Goal: Task Accomplishment & Management: Use online tool/utility

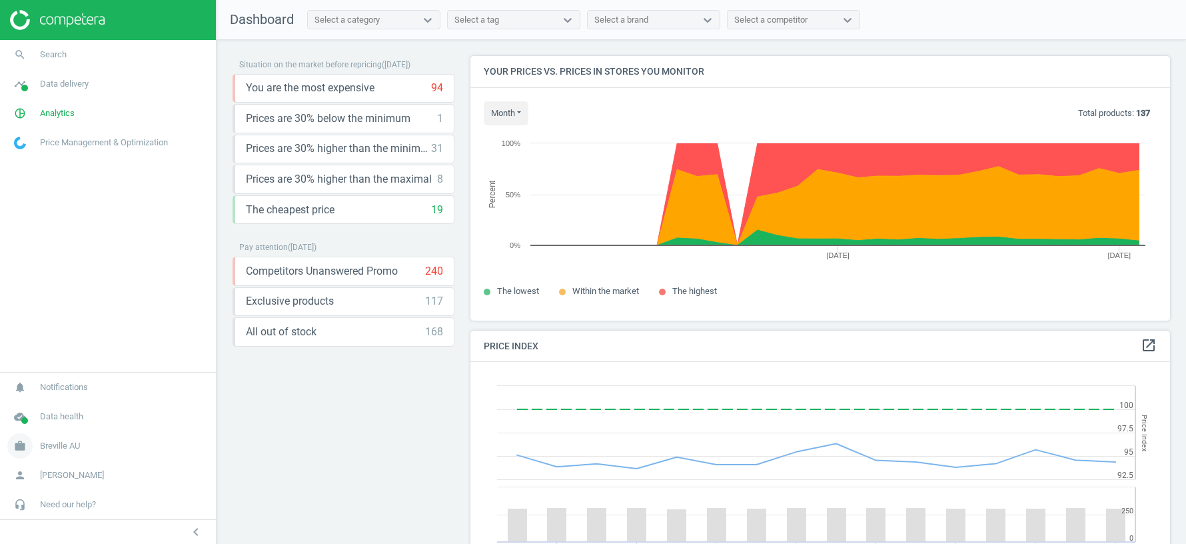
scroll to position [307, 700]
click at [77, 447] on span "Breville AU" at bounding box center [60, 446] width 40 height 12
click at [57, 402] on span "Switch campaign" at bounding box center [44, 406] width 59 height 11
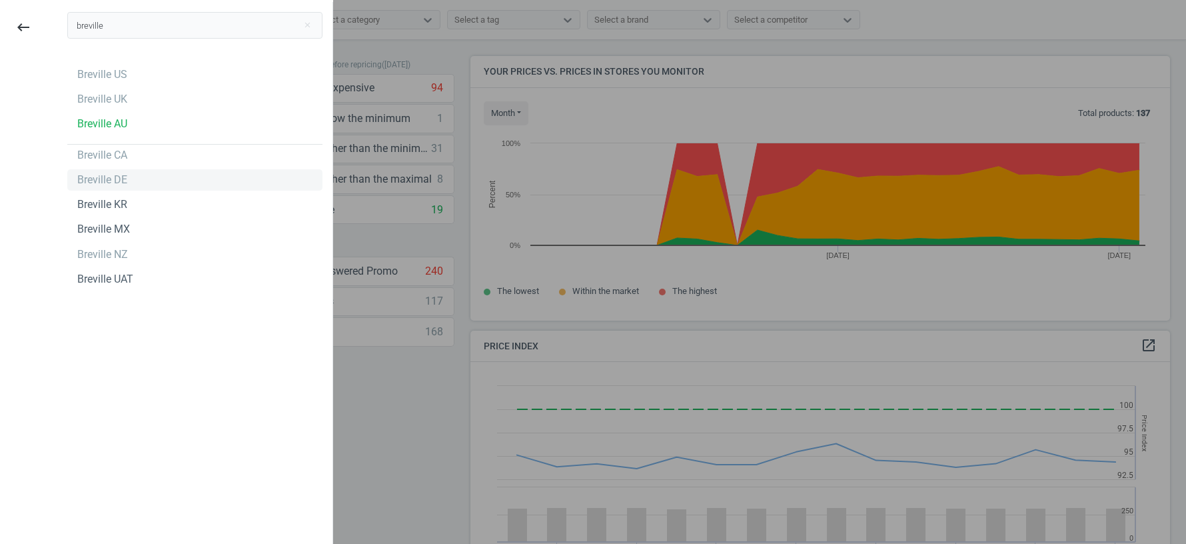
type input "breville"
click at [98, 180] on div "Breville DE" at bounding box center [102, 180] width 50 height 15
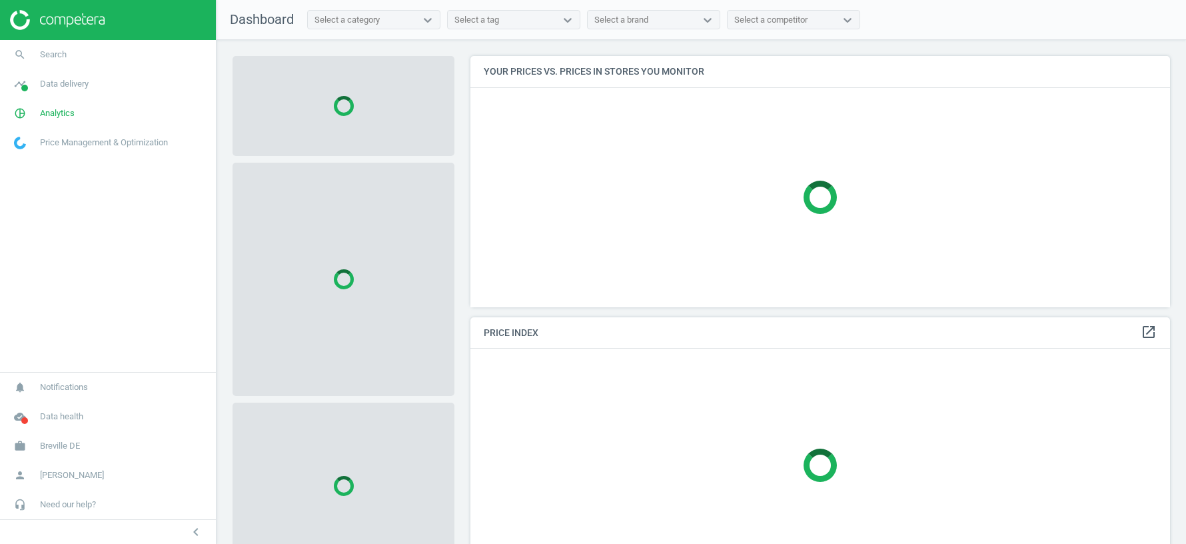
scroll to position [251, 700]
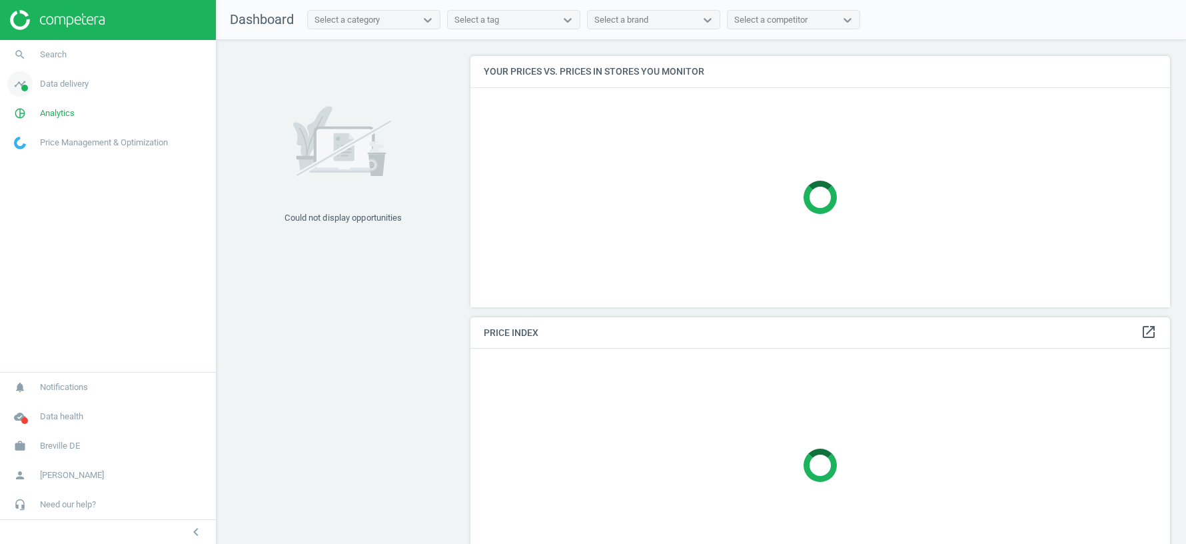
click at [65, 88] on span "Data delivery" at bounding box center [64, 84] width 49 height 12
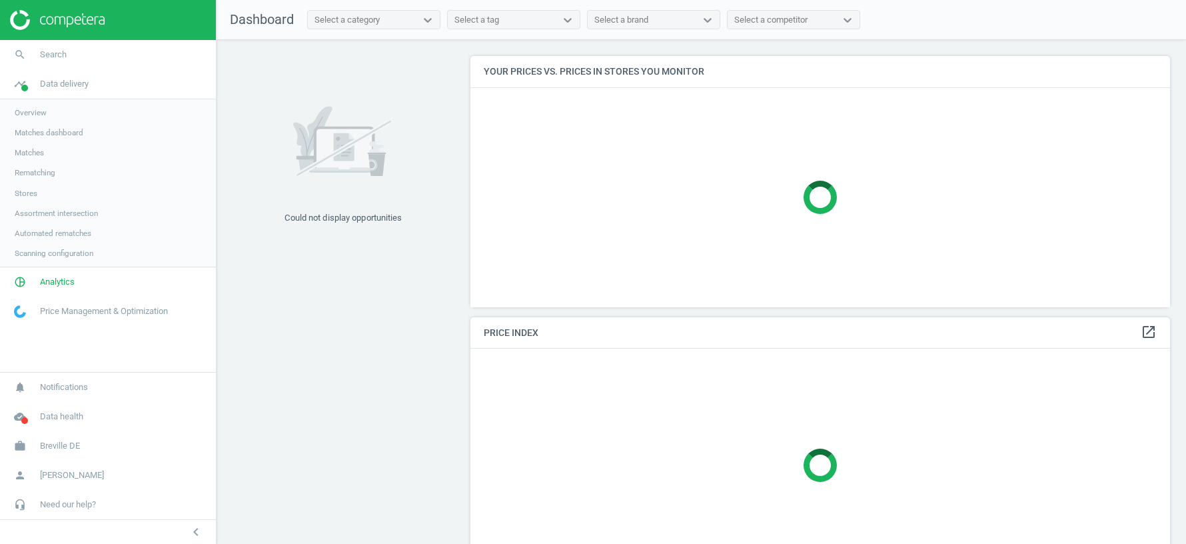
scroll to position [317, 700]
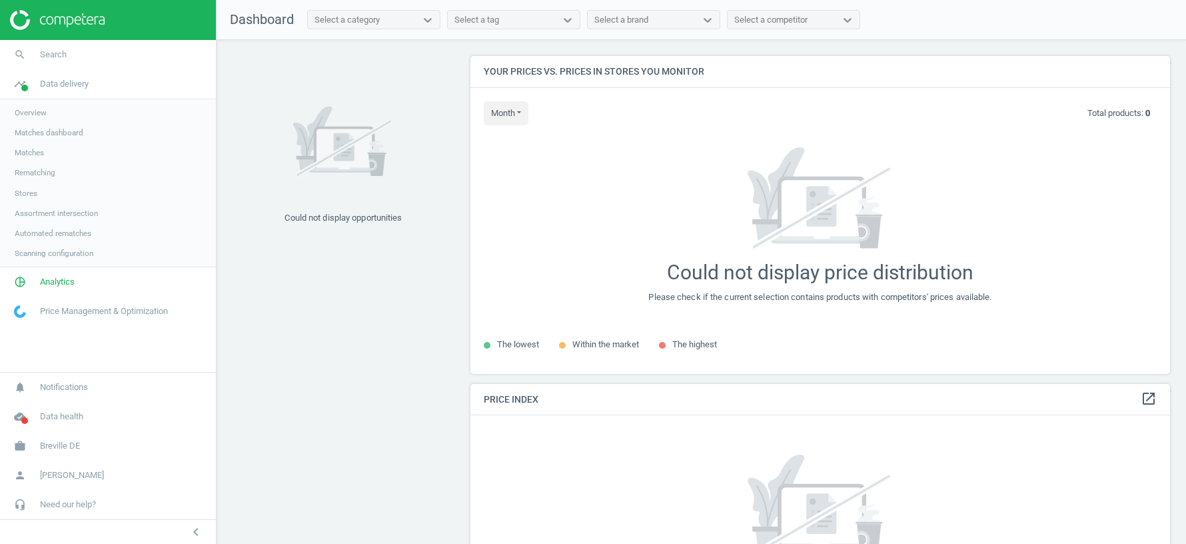
click at [35, 212] on span "Assortment intersection" at bounding box center [56, 213] width 83 height 11
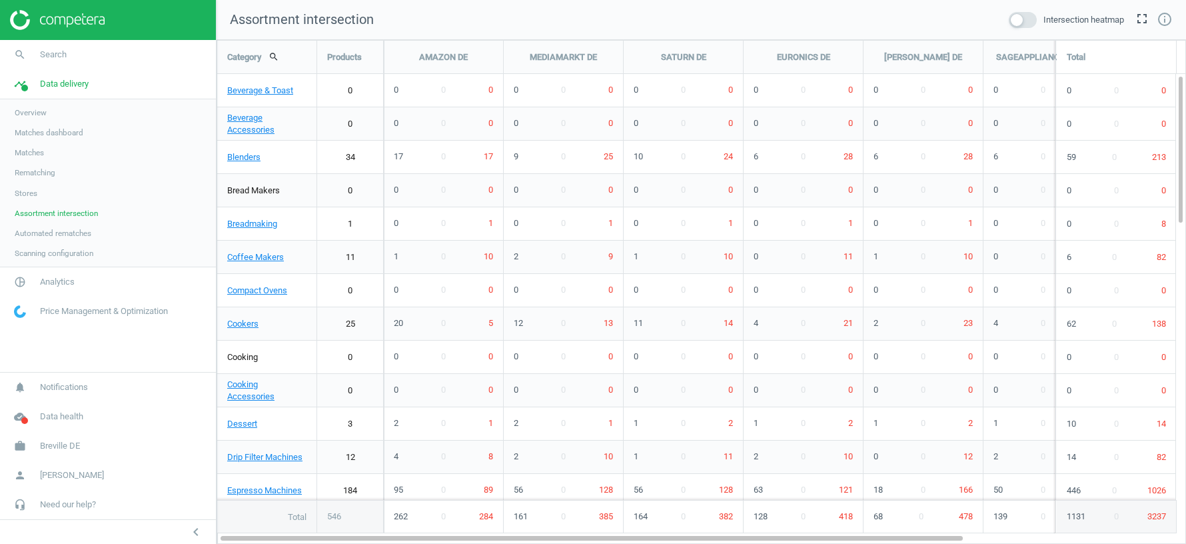
scroll to position [504, 970]
click at [53, 280] on span "Analytics" at bounding box center [57, 282] width 35 height 12
click at [30, 162] on span "Products" at bounding box center [30, 162] width 31 height 11
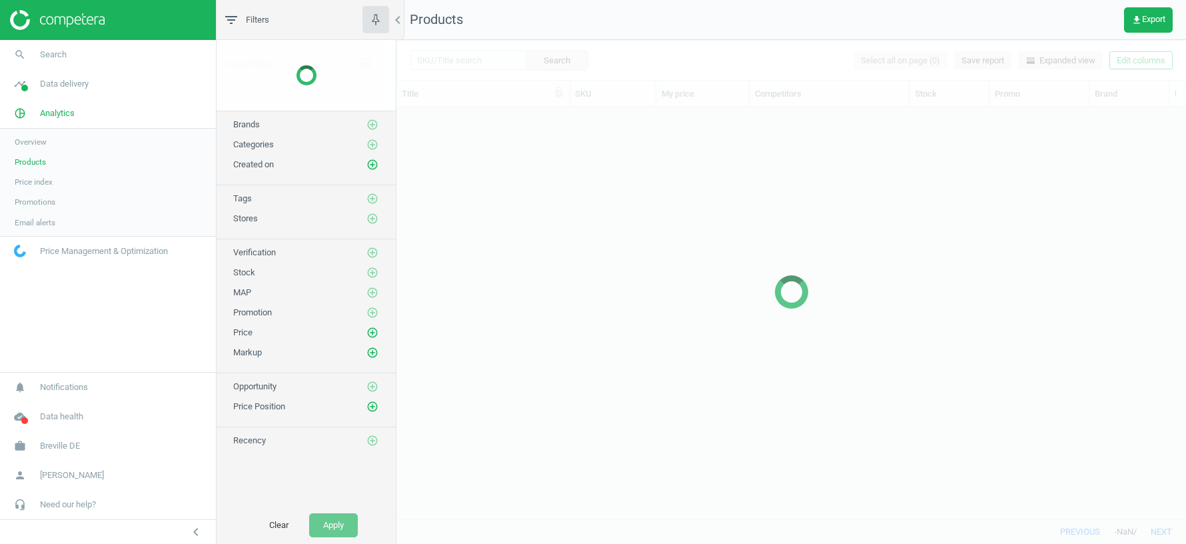
scroll to position [412, 790]
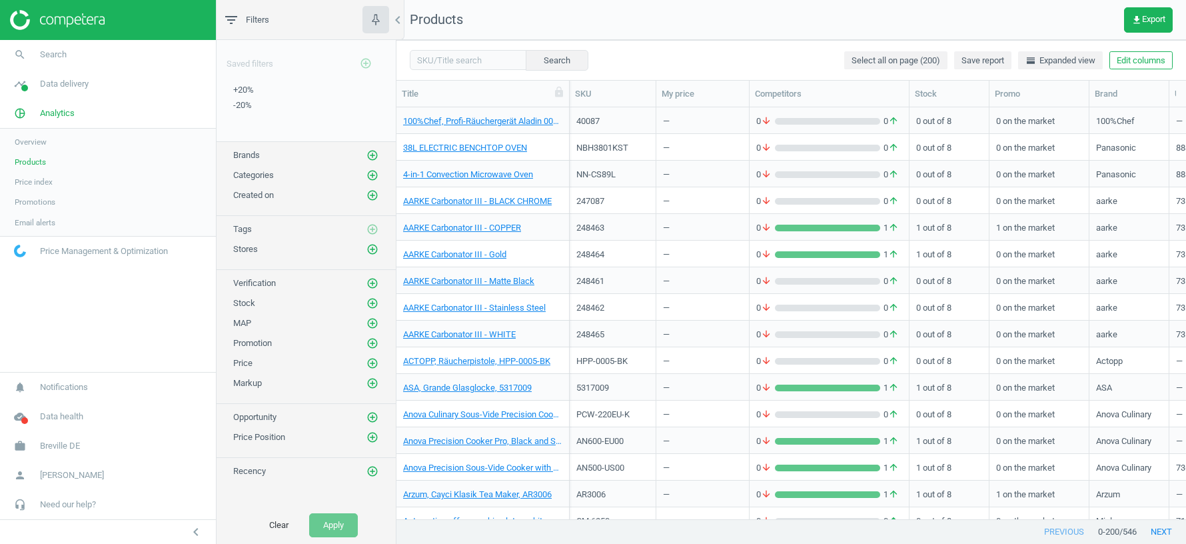
click at [449, 93] on div "Title" at bounding box center [483, 94] width 162 height 12
click at [448, 61] on input "text" at bounding box center [468, 60] width 117 height 20
paste input "CGF01BLEU"
type input "CGF01BLEU"
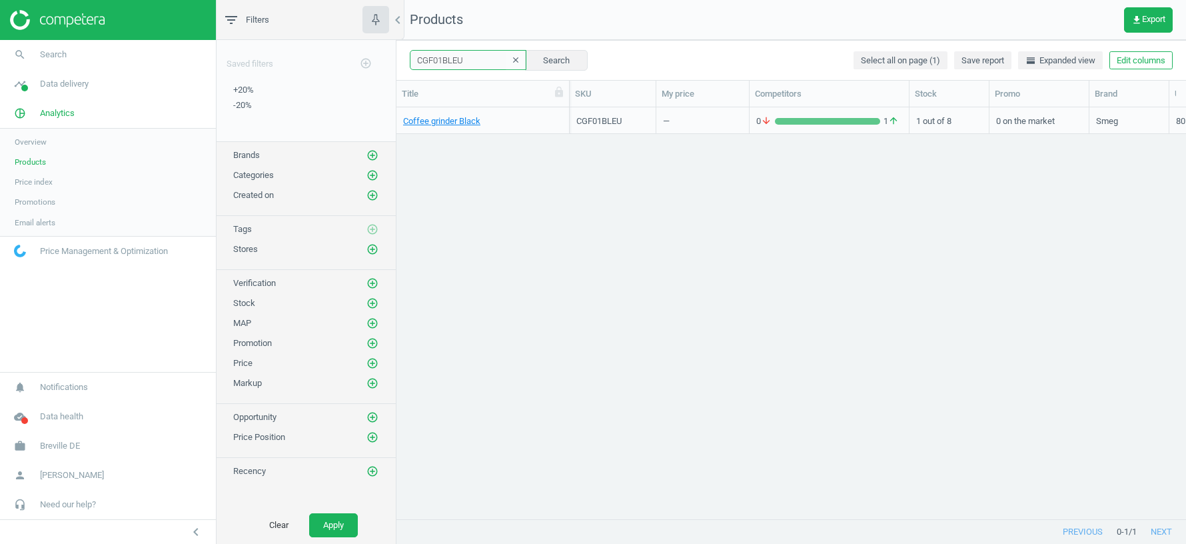
scroll to position [0, 79]
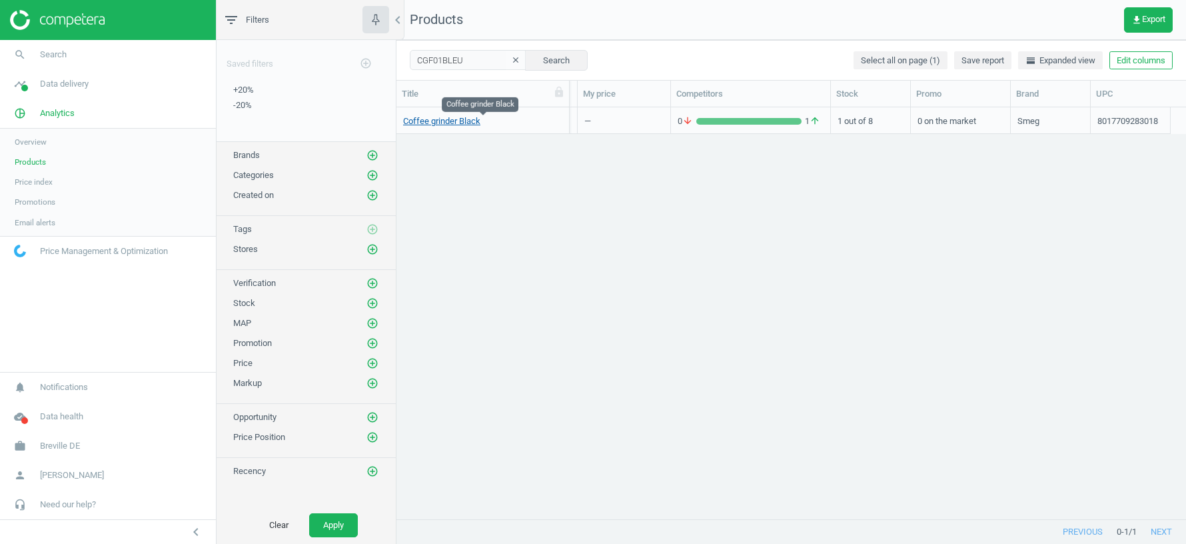
click at [451, 119] on link "Coffee grinder Black" at bounding box center [441, 121] width 77 height 12
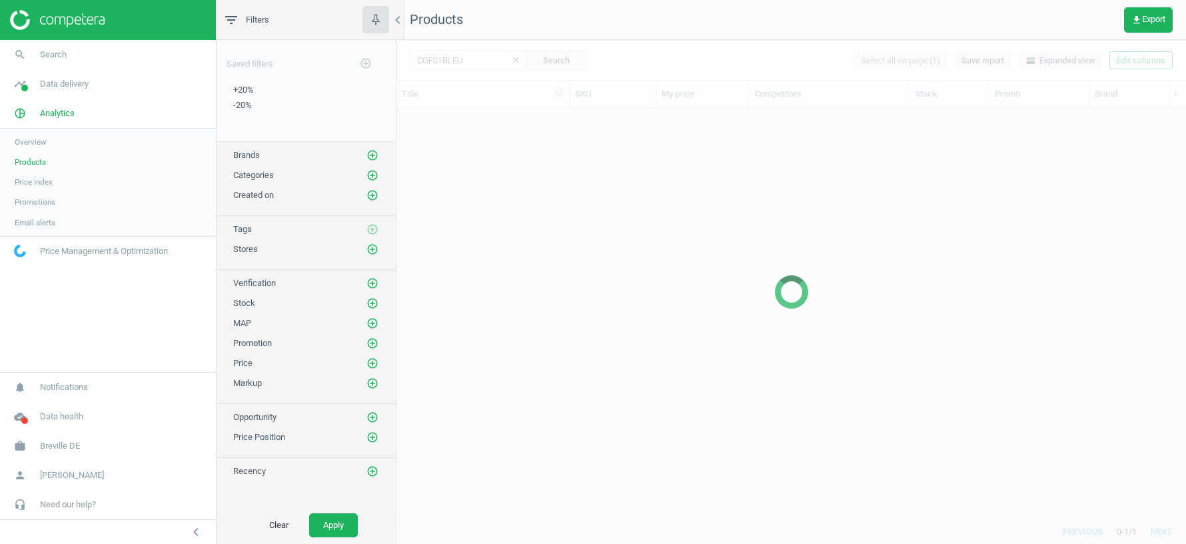
scroll to position [412, 790]
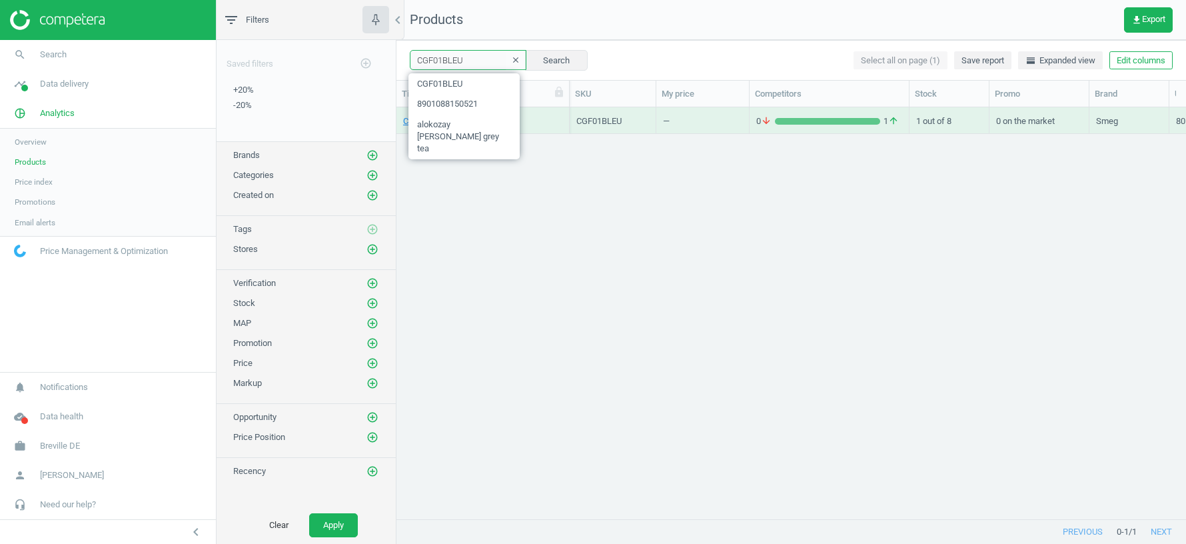
click at [459, 57] on input "CGF01BLEU" at bounding box center [468, 60] width 117 height 20
paste input "A 6704/10"
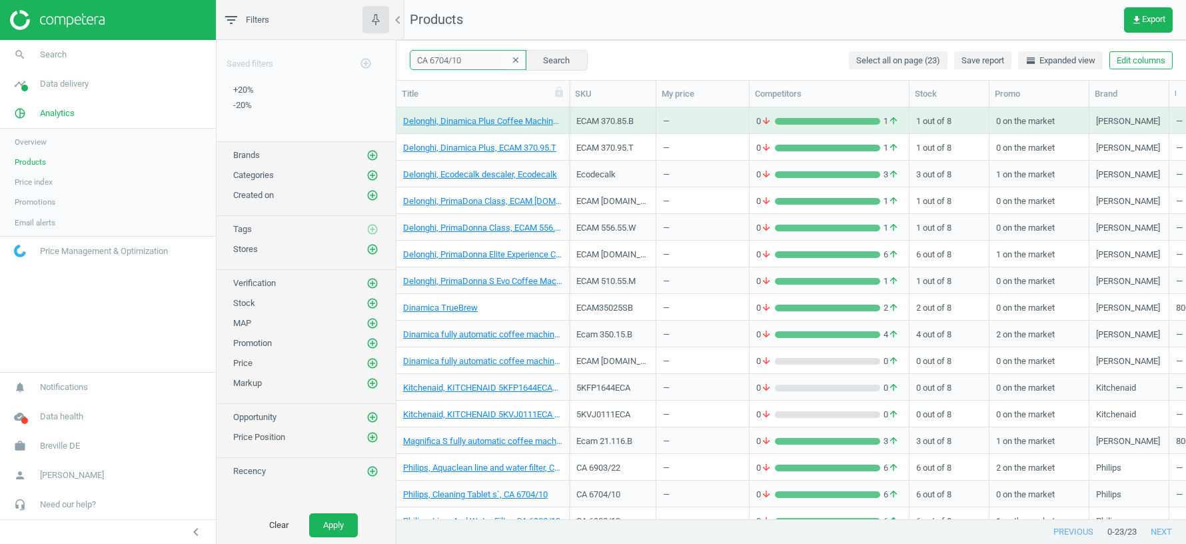
drag, startPoint x: 573, startPoint y: 93, endPoint x: 687, endPoint y: 92, distance: 114.7
click at [576, 93] on div at bounding box center [569, 94] width 13 height 26
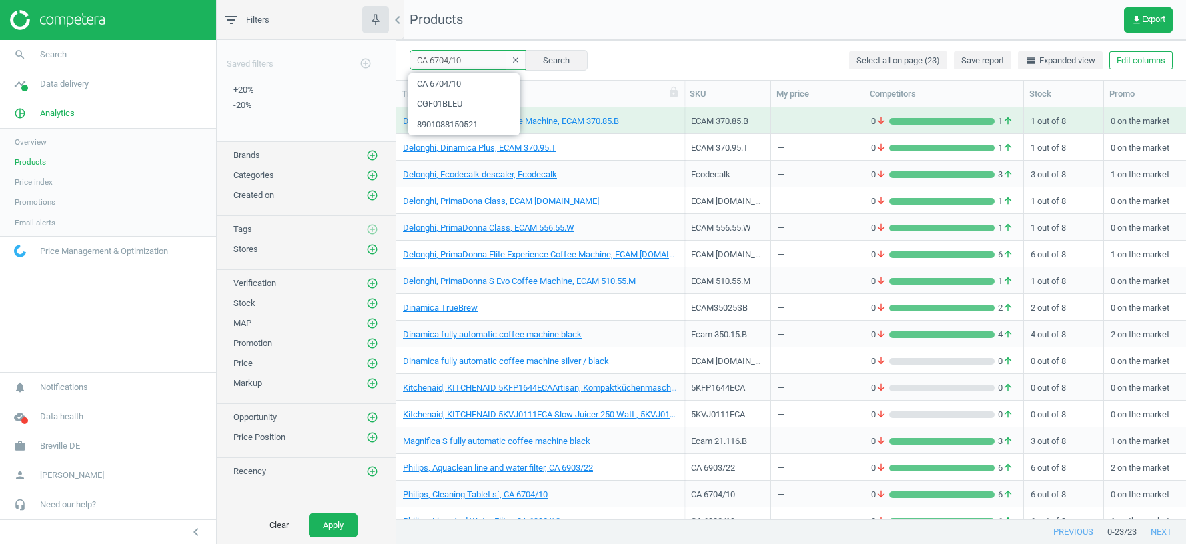
click at [457, 55] on input "CA 6704/10" at bounding box center [468, 60] width 117 height 20
paste input "GH1020D"
type input "CGH1020D"
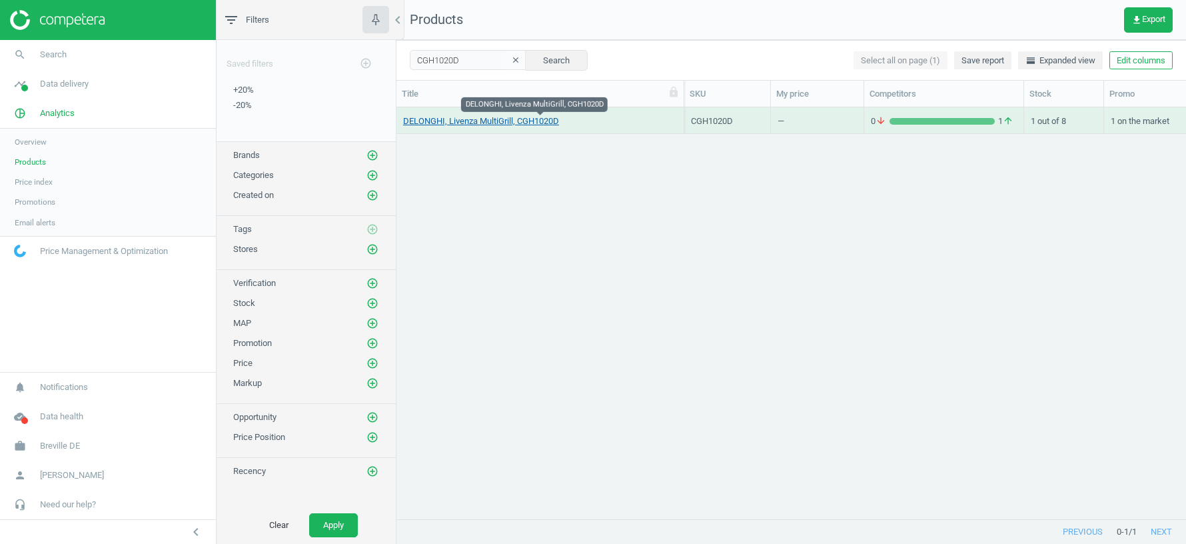
click at [547, 116] on link "DELONGHI, Livenza MultiGrill, CGH1020D" at bounding box center [481, 121] width 156 height 12
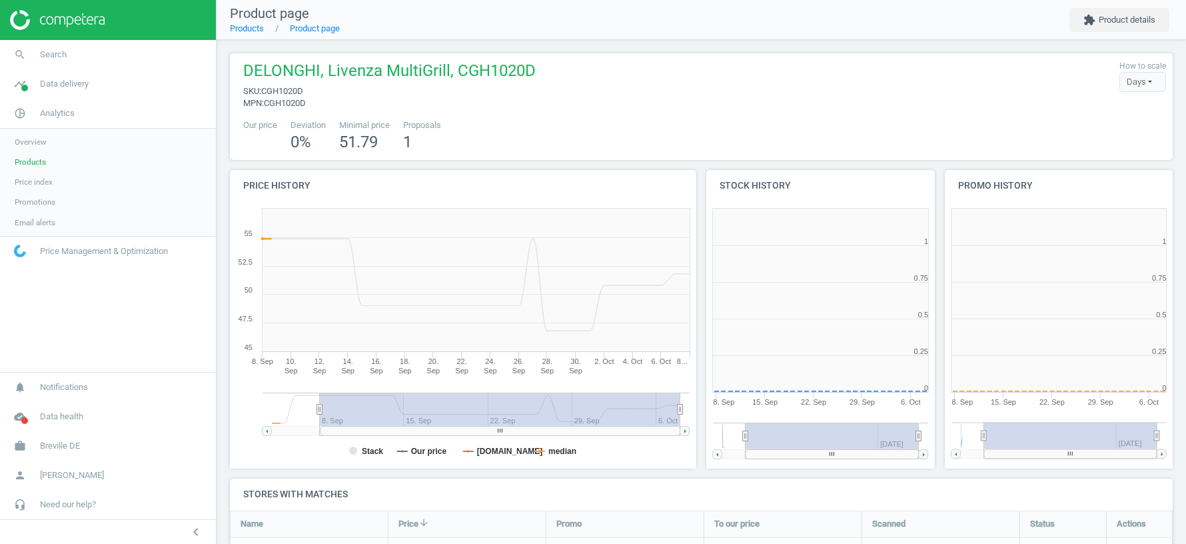
scroll to position [7, 7]
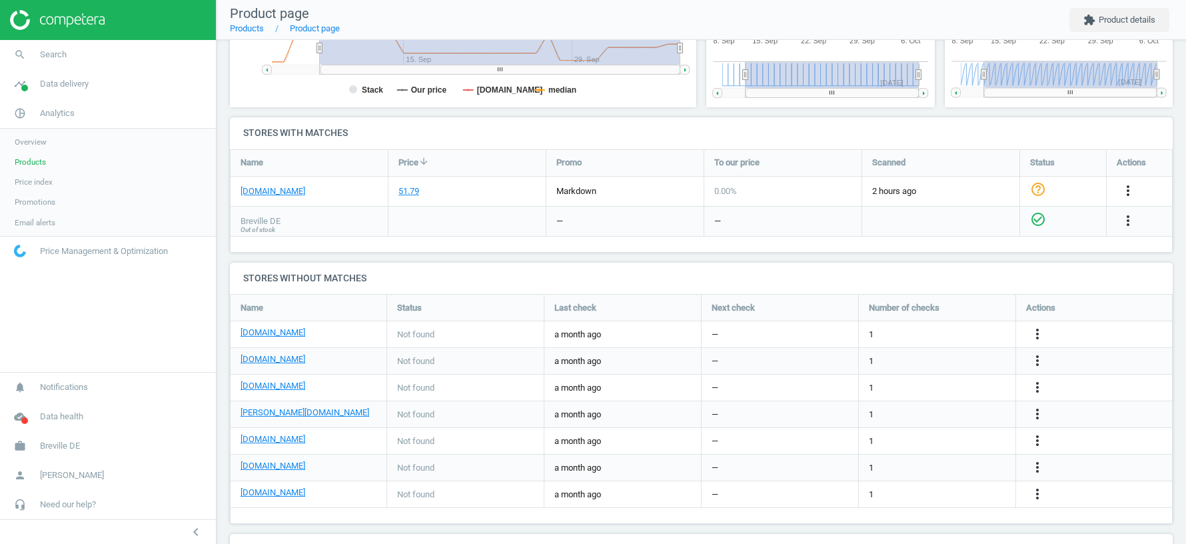
click at [30, 159] on span "Products" at bounding box center [30, 162] width 31 height 11
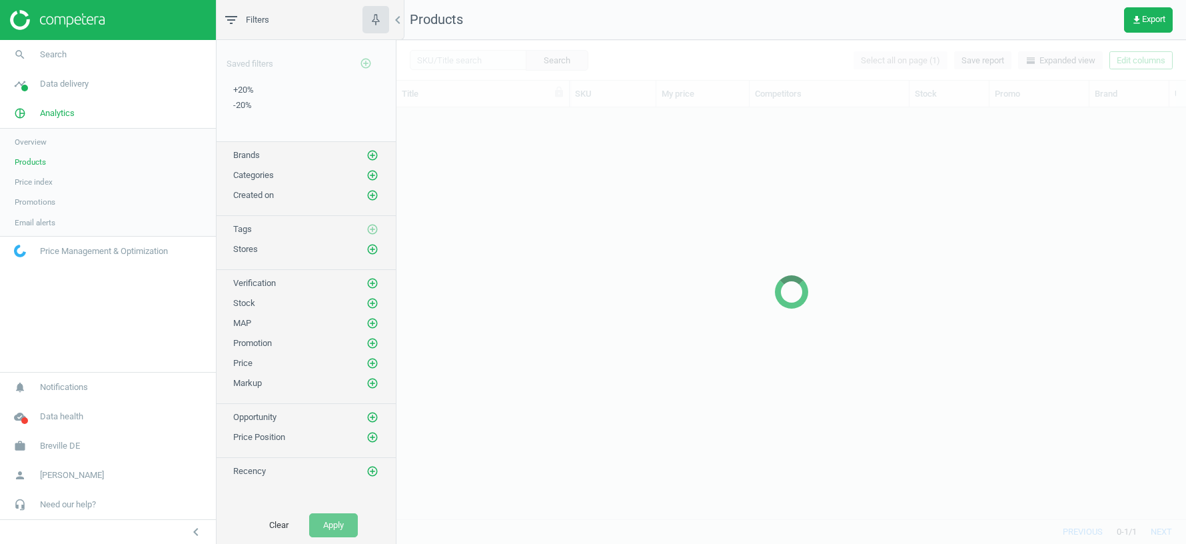
scroll to position [412, 790]
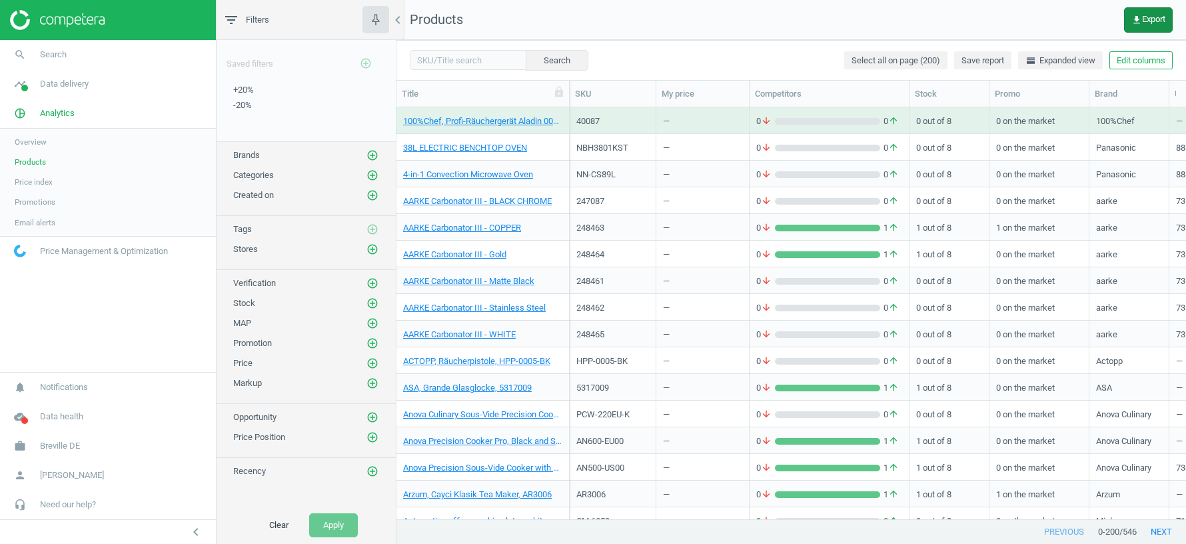
click at [1150, 13] on button "get_app Export" at bounding box center [1148, 19] width 49 height 25
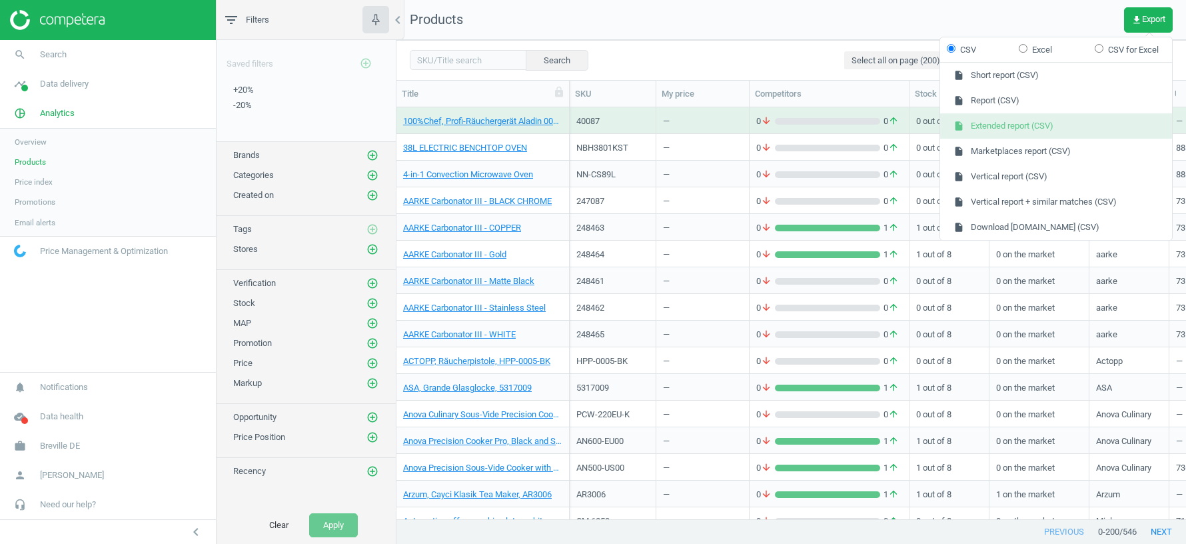
click at [1011, 127] on button "insert_drive_file Extended report (CSV)" at bounding box center [1057, 125] width 232 height 25
